Goal: Transaction & Acquisition: Register for event/course

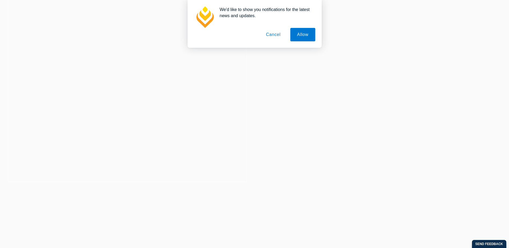
scroll to position [27, 0]
click at [308, 32] on button "Allow" at bounding box center [302, 34] width 25 height 13
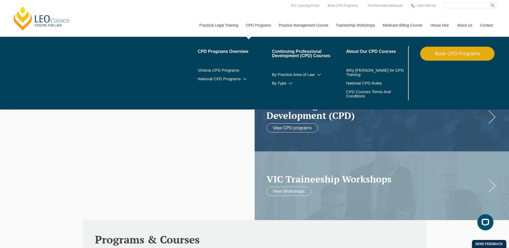
scroll to position [0, 0]
click at [248, 78] on link "National CPD Programs" at bounding box center [235, 79] width 74 height 4
click at [220, 69] on link "Victoria CPD Programs" at bounding box center [235, 70] width 74 height 4
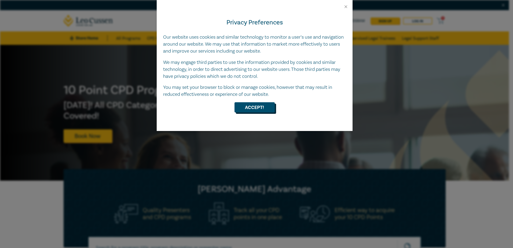
click at [257, 105] on button "Accept!" at bounding box center [255, 107] width 40 height 10
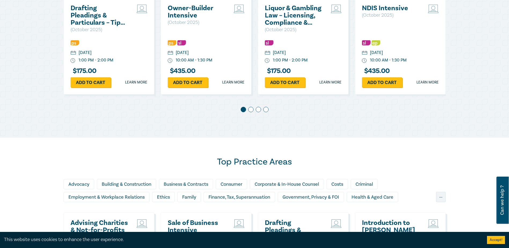
scroll to position [322, 0]
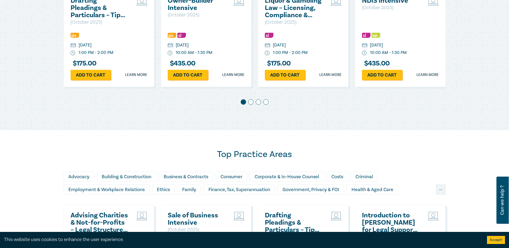
click at [249, 103] on span at bounding box center [250, 101] width 5 height 5
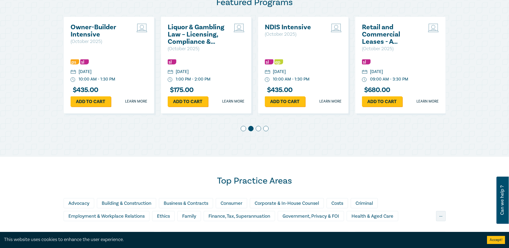
scroll to position [295, 0]
click at [259, 128] on span at bounding box center [258, 128] width 5 height 5
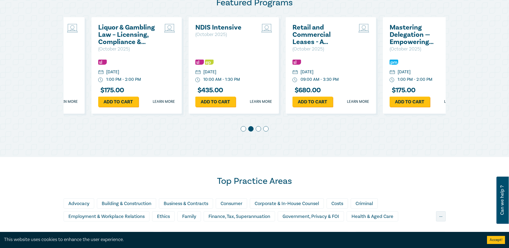
scroll to position [0, 194]
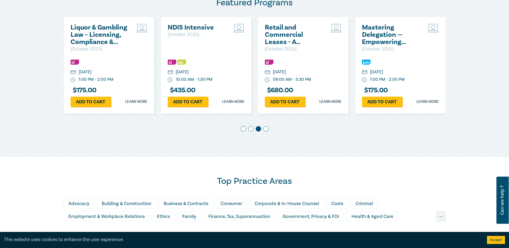
click at [266, 131] on span at bounding box center [265, 128] width 5 height 5
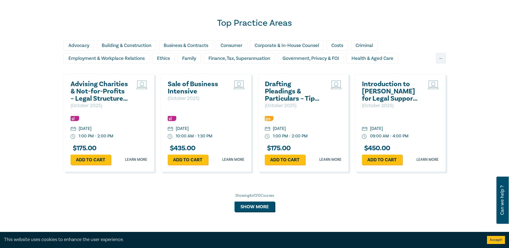
scroll to position [456, 0]
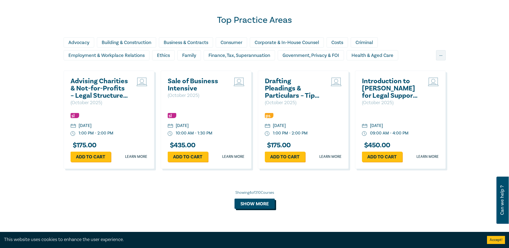
click at [254, 203] on button "Show more" at bounding box center [255, 204] width 40 height 10
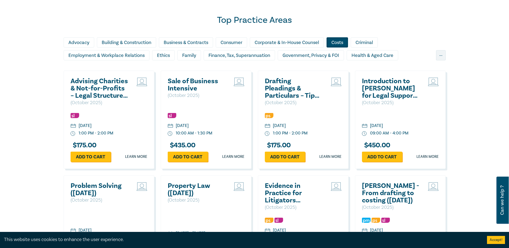
click at [338, 43] on div "Costs" at bounding box center [337, 42] width 21 height 10
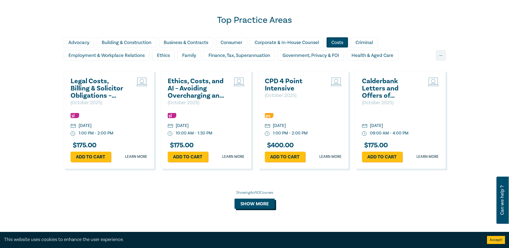
click at [249, 201] on button "Show more" at bounding box center [255, 204] width 40 height 10
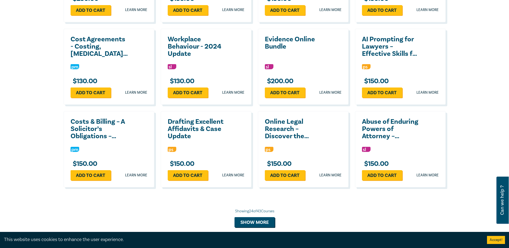
scroll to position [912, 0]
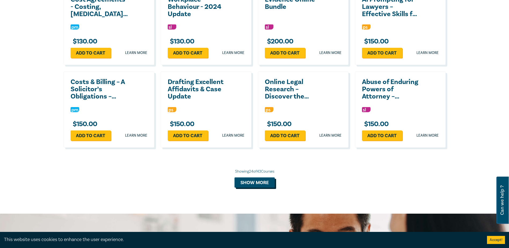
click at [250, 185] on button "Show more" at bounding box center [255, 182] width 40 height 10
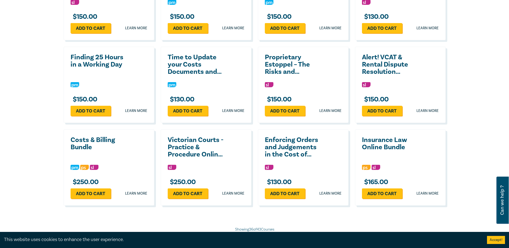
scroll to position [1100, 0]
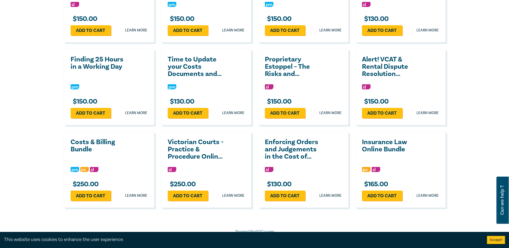
click at [82, 143] on h2 "Costs & Billing Bundle" at bounding box center [100, 145] width 58 height 14
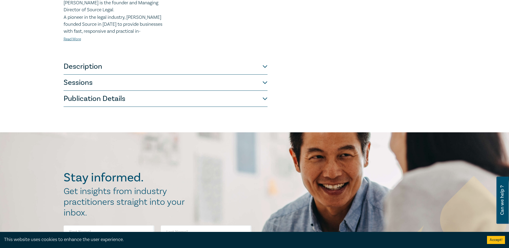
scroll to position [268, 0]
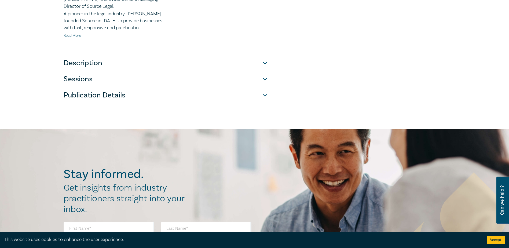
drag, startPoint x: 231, startPoint y: 67, endPoint x: 226, endPoint y: 69, distance: 5.1
click at [230, 67] on button "Description" at bounding box center [166, 63] width 204 height 16
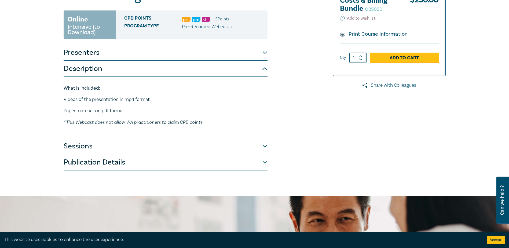
scroll to position [81, 0]
click at [140, 146] on button "Sessions" at bounding box center [166, 146] width 204 height 16
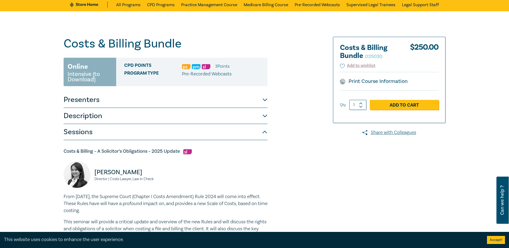
scroll to position [0, 0]
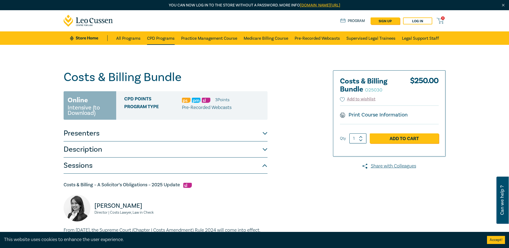
click at [163, 38] on link "CPD Programs" at bounding box center [161, 37] width 28 height 13
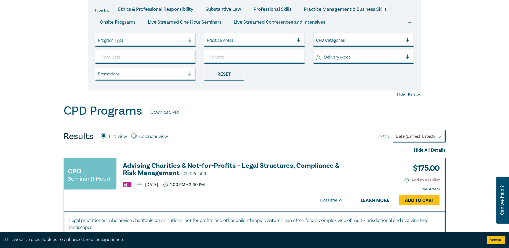
scroll to position [107, 0]
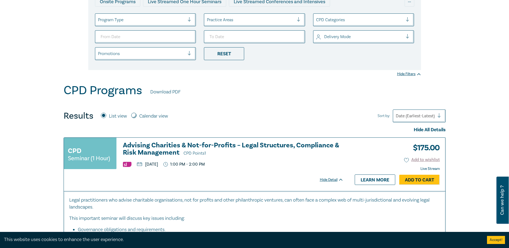
drag, startPoint x: 452, startPoint y: 114, endPoint x: 441, endPoint y: 115, distance: 10.7
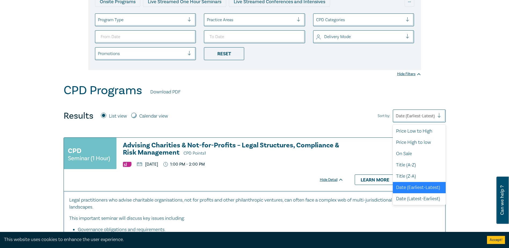
click at [434, 115] on div at bounding box center [415, 115] width 39 height 7
click at [422, 129] on div "Price Low to High" at bounding box center [419, 130] width 53 height 11
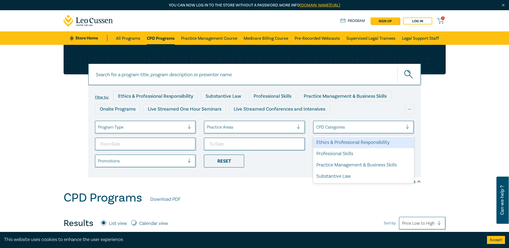
click at [341, 130] on div at bounding box center [359, 127] width 87 height 7
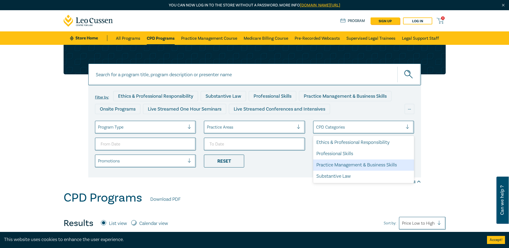
click at [347, 163] on div "Practice Management & Business Skills" at bounding box center [363, 164] width 101 height 11
